Goal: Find contact information: Find contact information

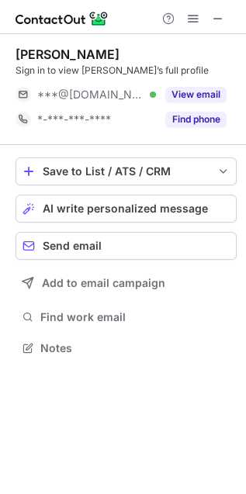
scroll to position [9, 8]
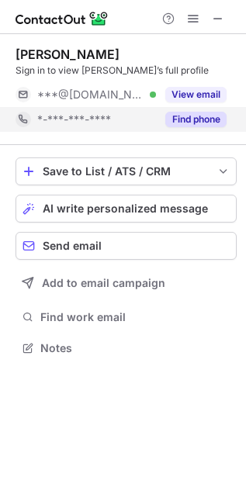
click at [203, 131] on div "Find phone" at bounding box center [191, 119] width 71 height 25
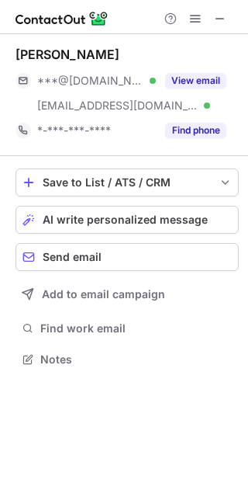
scroll to position [348, 248]
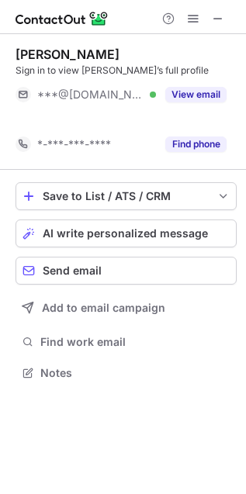
scroll to position [9, 8]
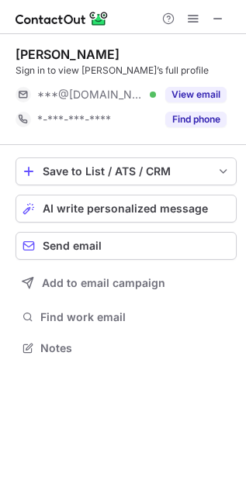
scroll to position [338, 246]
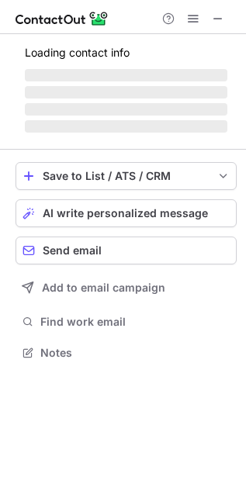
scroll to position [362, 246]
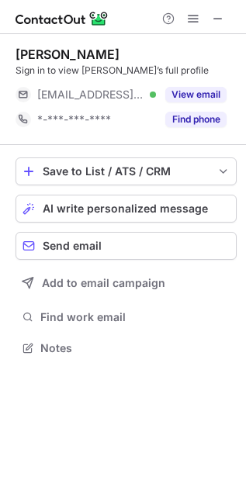
scroll to position [9, 8]
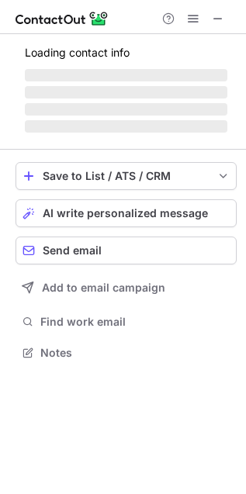
scroll to position [338, 246]
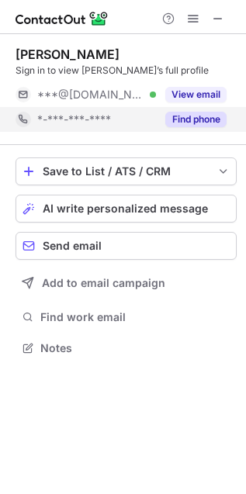
click at [193, 115] on button "Find phone" at bounding box center [195, 120] width 61 height 16
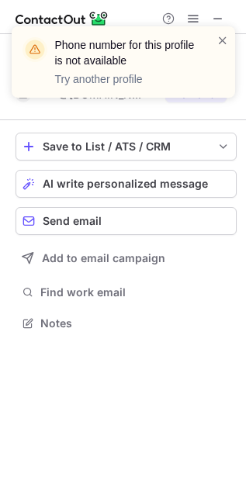
scroll to position [8, 8]
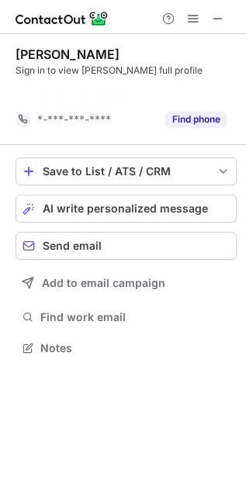
scroll to position [8, 8]
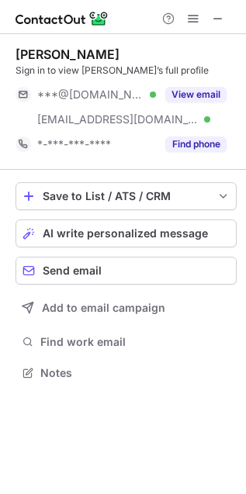
scroll to position [362, 246]
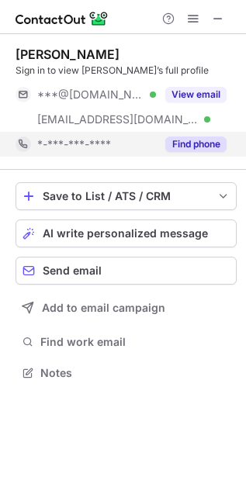
click at [198, 144] on button "Find phone" at bounding box center [195, 145] width 61 height 16
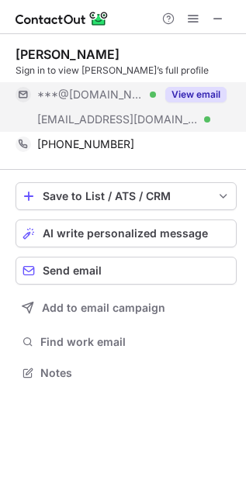
click at [204, 92] on button "View email" at bounding box center [195, 95] width 61 height 16
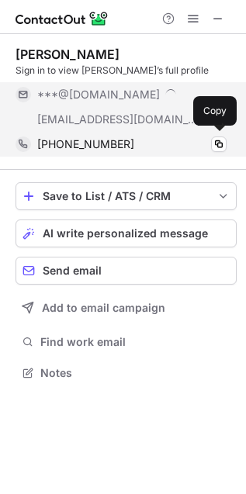
scroll to position [387, 246]
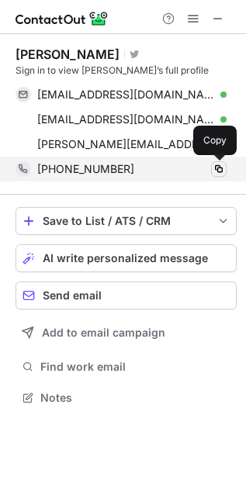
click at [220, 172] on span at bounding box center [219, 169] width 12 height 12
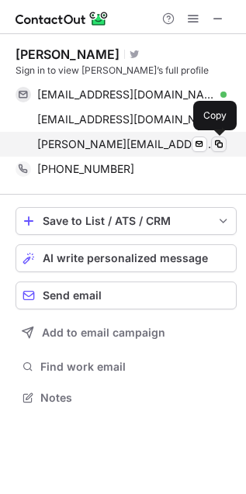
click at [222, 140] on span at bounding box center [219, 144] width 12 height 12
